Goal: Communication & Community: Connect with others

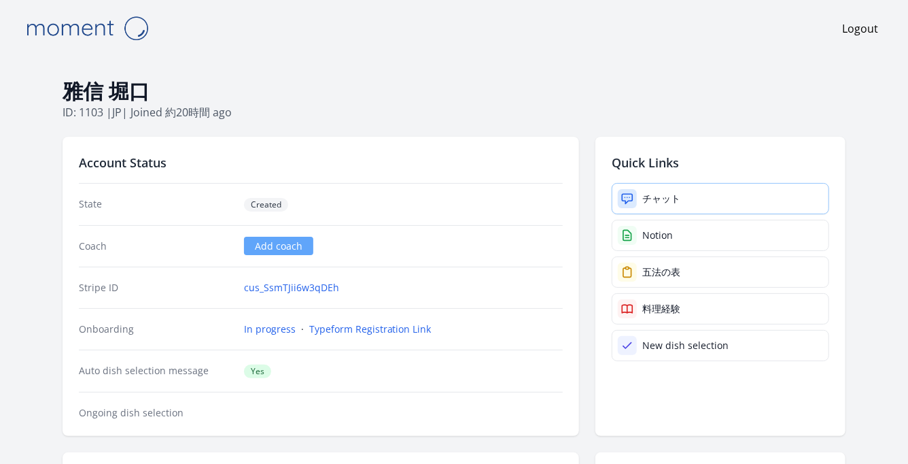
click at [674, 199] on div "チャット" at bounding box center [661, 199] width 38 height 14
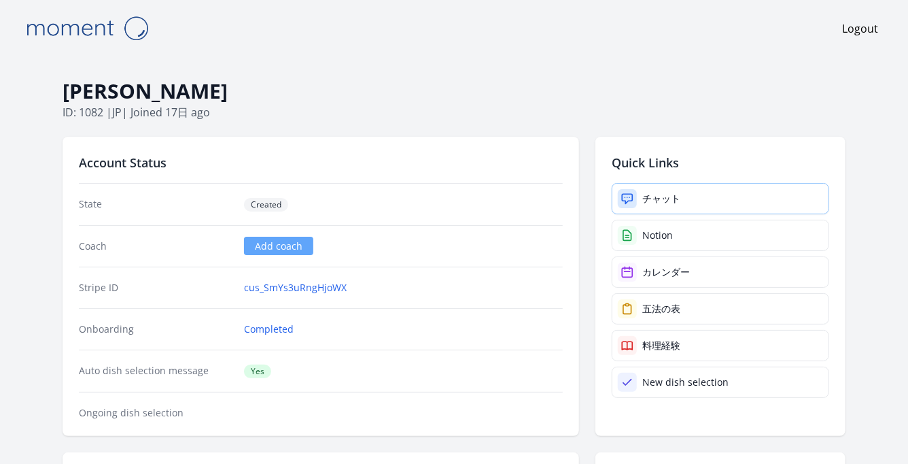
click at [734, 190] on link "チャット" at bounding box center [721, 198] width 218 height 31
click at [638, 196] on link "チャット" at bounding box center [721, 198] width 218 height 31
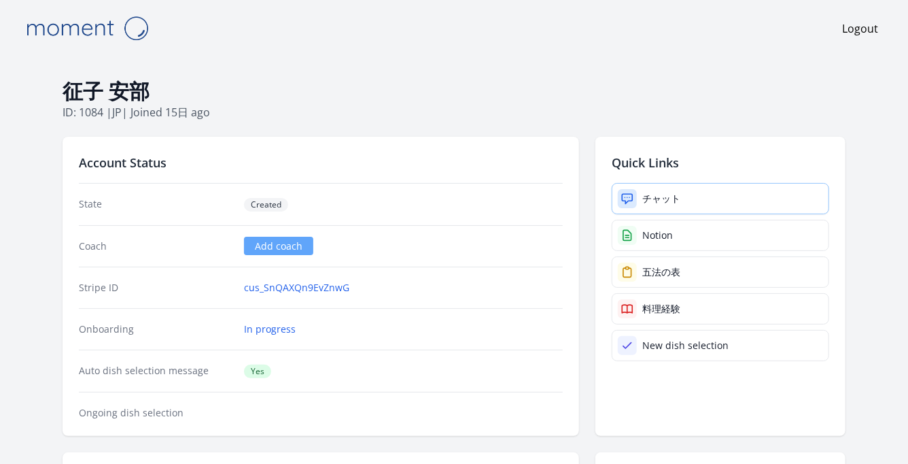
click at [664, 207] on link "チャット" at bounding box center [721, 198] width 218 height 31
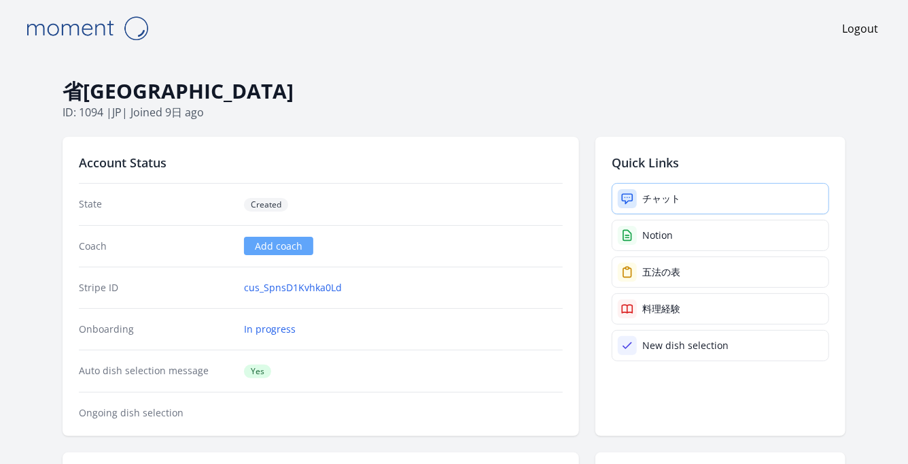
click at [690, 200] on link "チャット" at bounding box center [721, 198] width 218 height 31
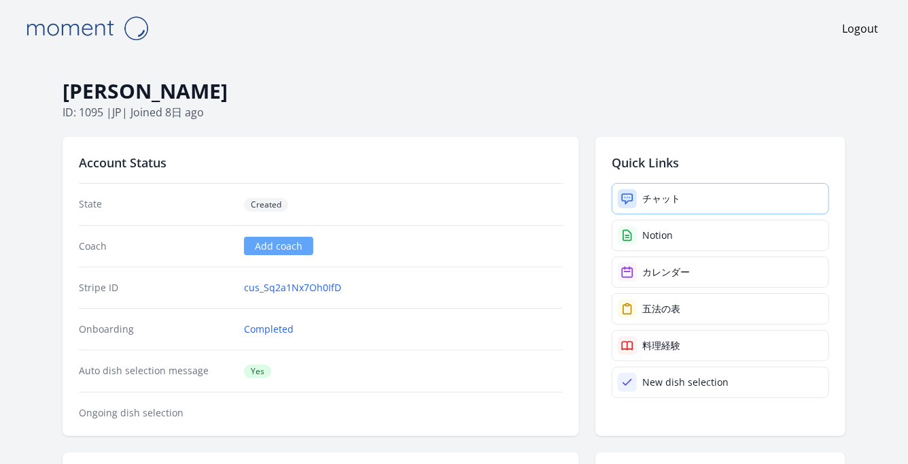
click at [674, 192] on div "チャット" at bounding box center [661, 199] width 38 height 14
click at [636, 196] on div at bounding box center [627, 198] width 19 height 19
click at [691, 196] on link "チャット" at bounding box center [721, 198] width 218 height 31
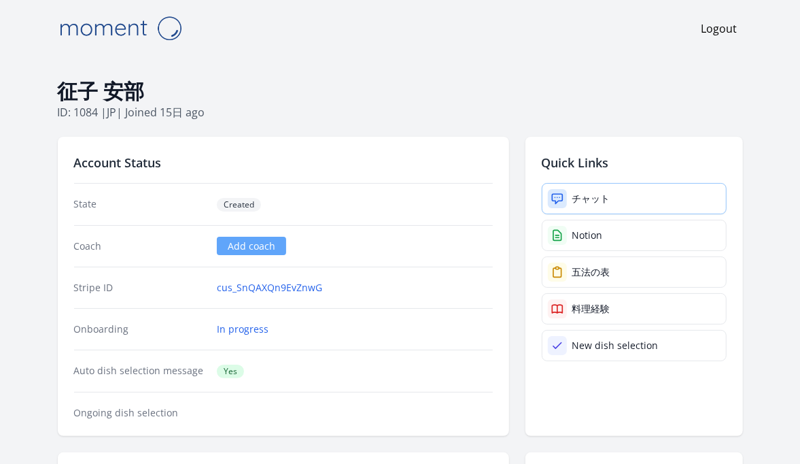
click at [602, 199] on div "チャット" at bounding box center [591, 199] width 38 height 14
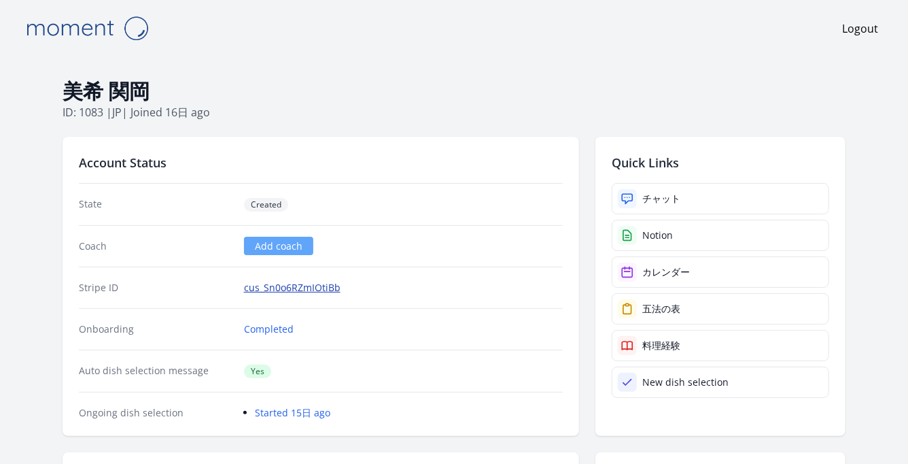
click at [286, 288] on link "cus_Sn0o6RZmIOtiBb" at bounding box center [292, 288] width 97 height 14
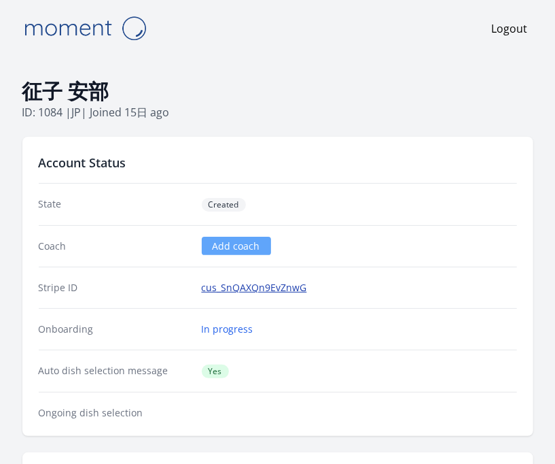
click at [244, 290] on link "cus_SnQAXQn9EvZnwG" at bounding box center [254, 288] width 105 height 14
